Goal: Task Accomplishment & Management: Complete application form

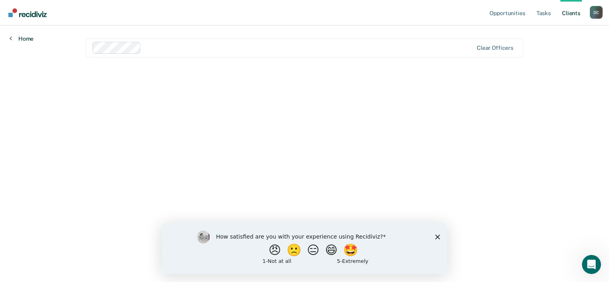
click at [26, 39] on link "Home" at bounding box center [22, 38] width 24 height 7
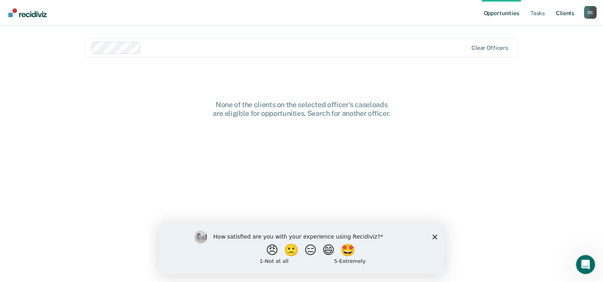
click at [573, 17] on link "Client s" at bounding box center [565, 13] width 22 height 26
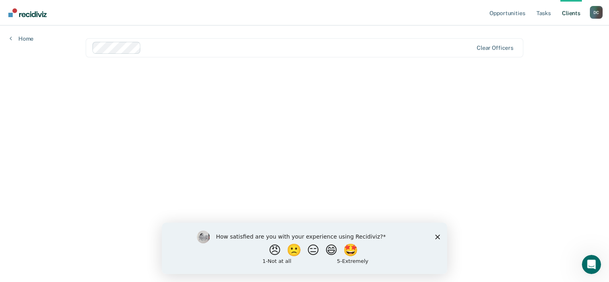
click at [435, 236] on div "How satisfied are you with your experience using Recidiviz? 😠 🙁 😑 😄 🤩 1 - Not a…" at bounding box center [304, 247] width 285 height 51
click at [438, 235] on icon "Close survey" at bounding box center [437, 236] width 5 height 5
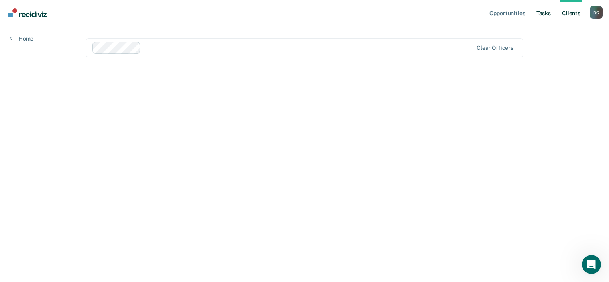
click at [547, 12] on link "Tasks" at bounding box center [544, 13] width 18 height 26
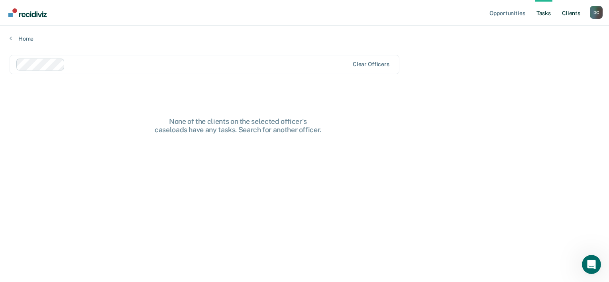
click at [567, 17] on link "Client s" at bounding box center [571, 13] width 22 height 26
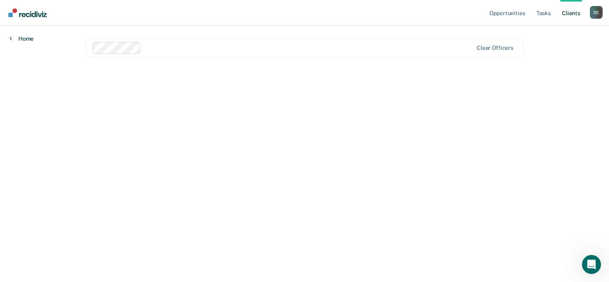
click at [28, 39] on link "Home" at bounding box center [22, 38] width 24 height 7
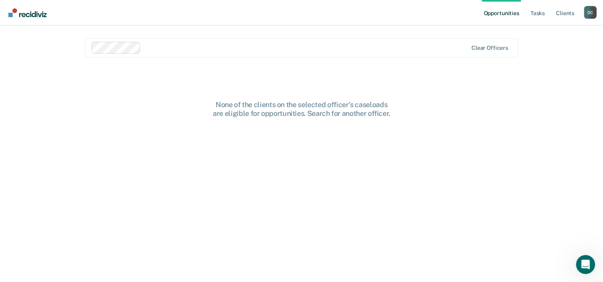
scroll to position [11, 0]
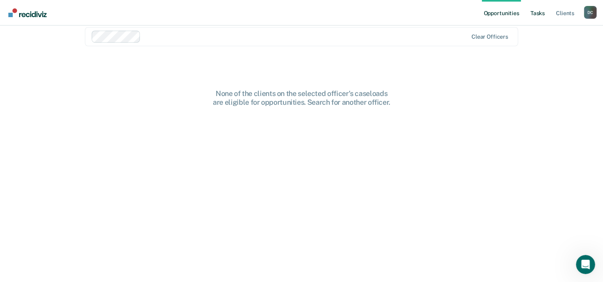
click at [542, 12] on link "Tasks" at bounding box center [538, 13] width 18 height 26
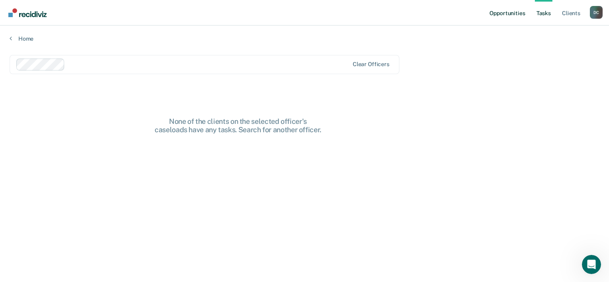
click at [513, 18] on link "Opportunities" at bounding box center [507, 13] width 39 height 26
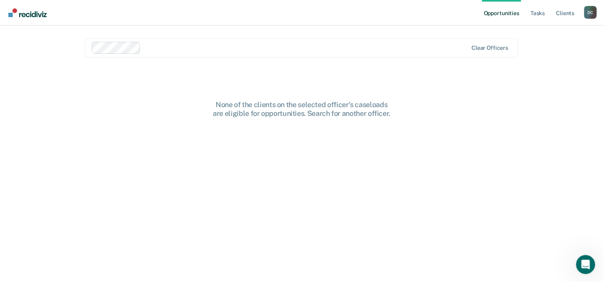
click at [585, 14] on div "D C" at bounding box center [590, 12] width 13 height 13
click at [549, 31] on link "Profile" at bounding box center [558, 32] width 64 height 7
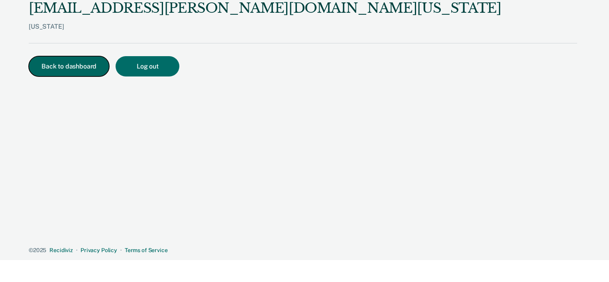
click at [70, 65] on button "Back to dashboard" at bounding box center [69, 66] width 80 height 20
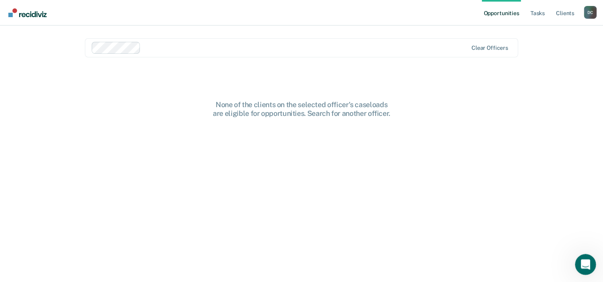
click at [579, 265] on icon "Open Intercom Messenger" at bounding box center [584, 263] width 13 height 13
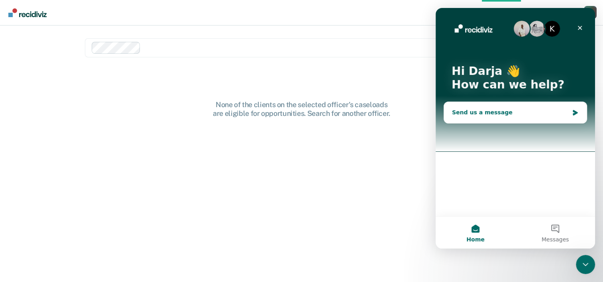
click at [522, 118] on div "Send us a message" at bounding box center [515, 112] width 143 height 21
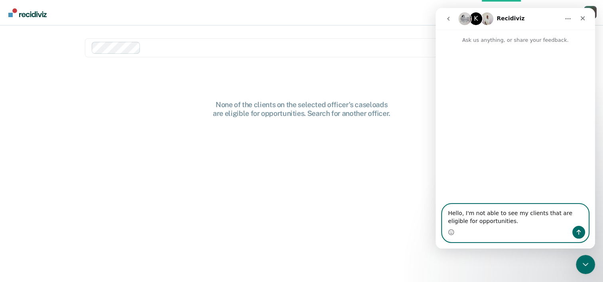
type textarea "Hello, I'm not able to see my clients that are eligible for opportunities."
click at [580, 233] on icon "Send a message…" at bounding box center [578, 232] width 6 height 6
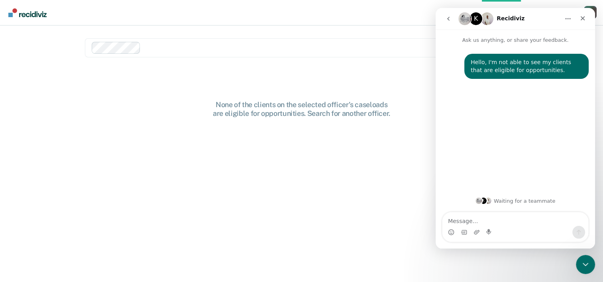
click at [446, 83] on div "Hello, I'm not able to see my clients that are eligible for opportunities. [GEO…" at bounding box center [515, 71] width 147 height 35
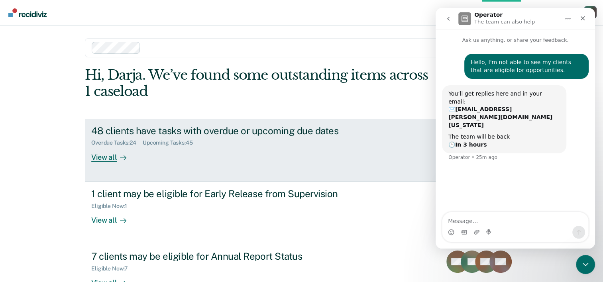
scroll to position [24, 0]
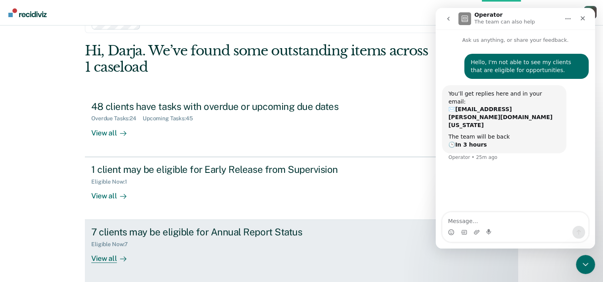
click at [98, 257] on div "View all" at bounding box center [113, 256] width 45 height 16
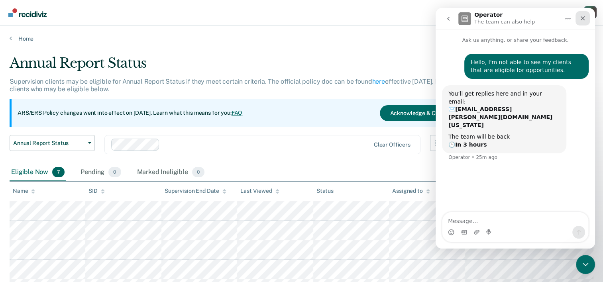
click at [580, 21] on icon "Close" at bounding box center [582, 18] width 6 height 6
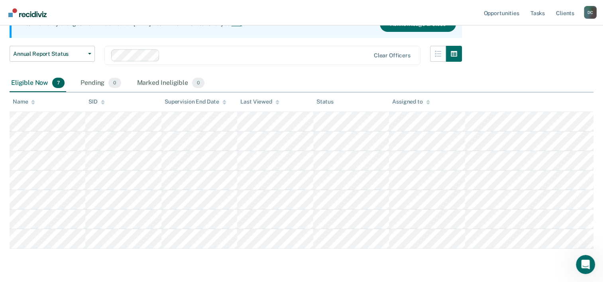
scroll to position [112, 0]
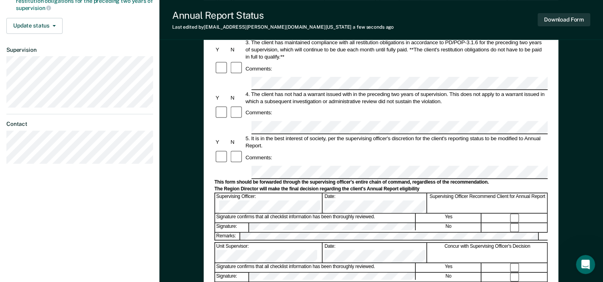
scroll to position [192, 0]
